Goal: Task Accomplishment & Management: Manage account settings

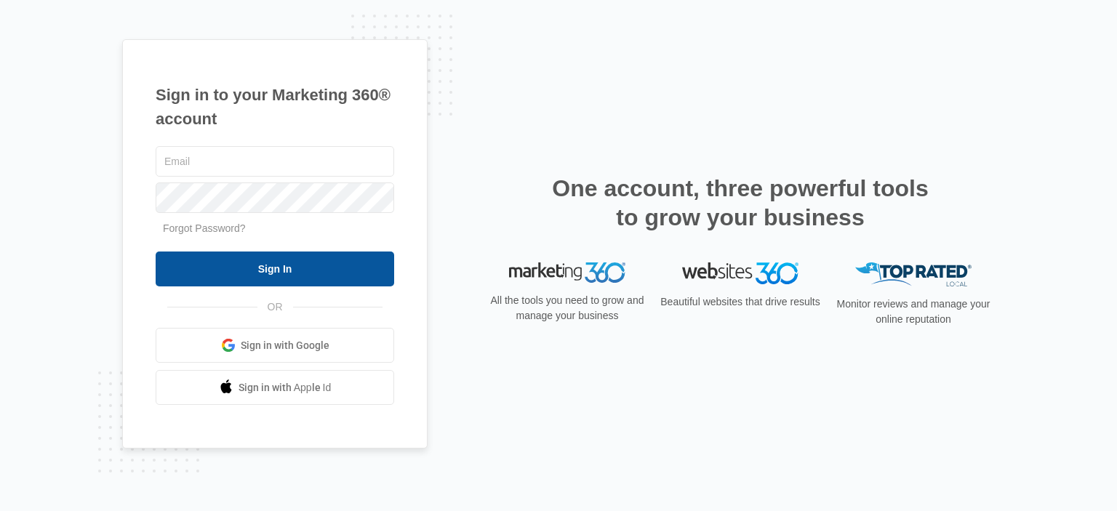
type input "[EMAIL_ADDRESS][DOMAIN_NAME]"
click at [308, 271] on input "Sign In" at bounding box center [275, 269] width 239 height 35
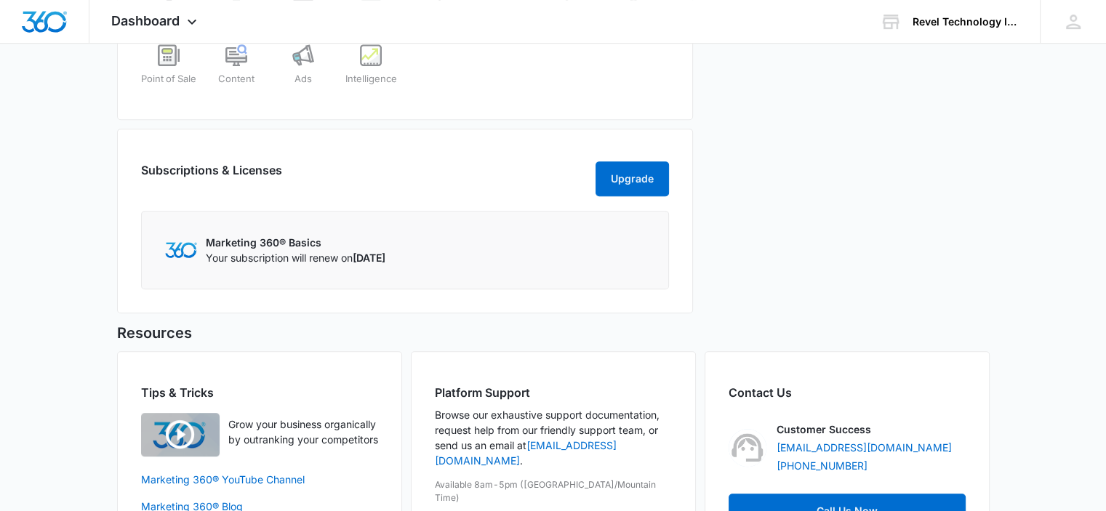
scroll to position [291, 0]
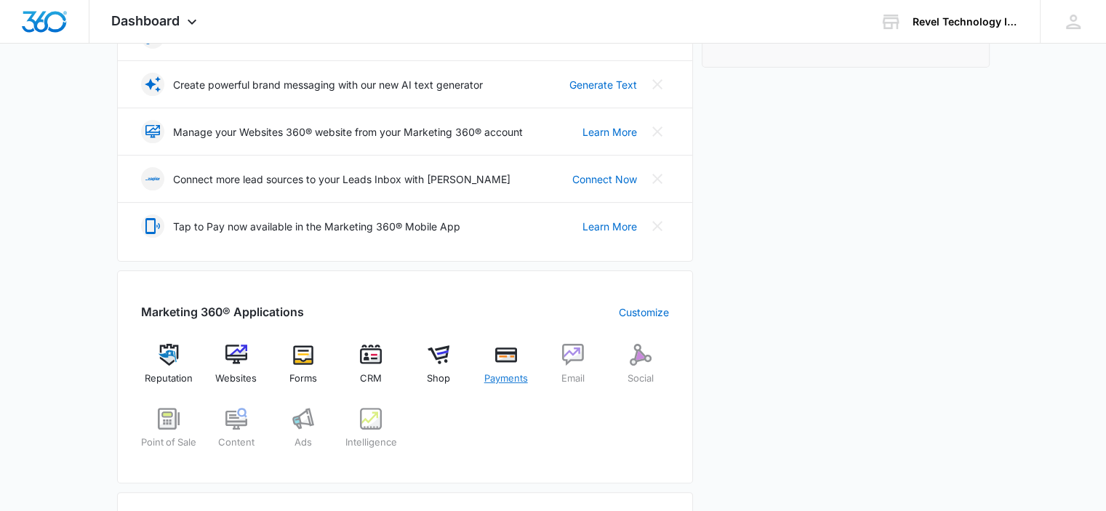
click at [503, 356] on img at bounding box center [506, 355] width 22 height 22
